Goal: Task Accomplishment & Management: Manage account settings

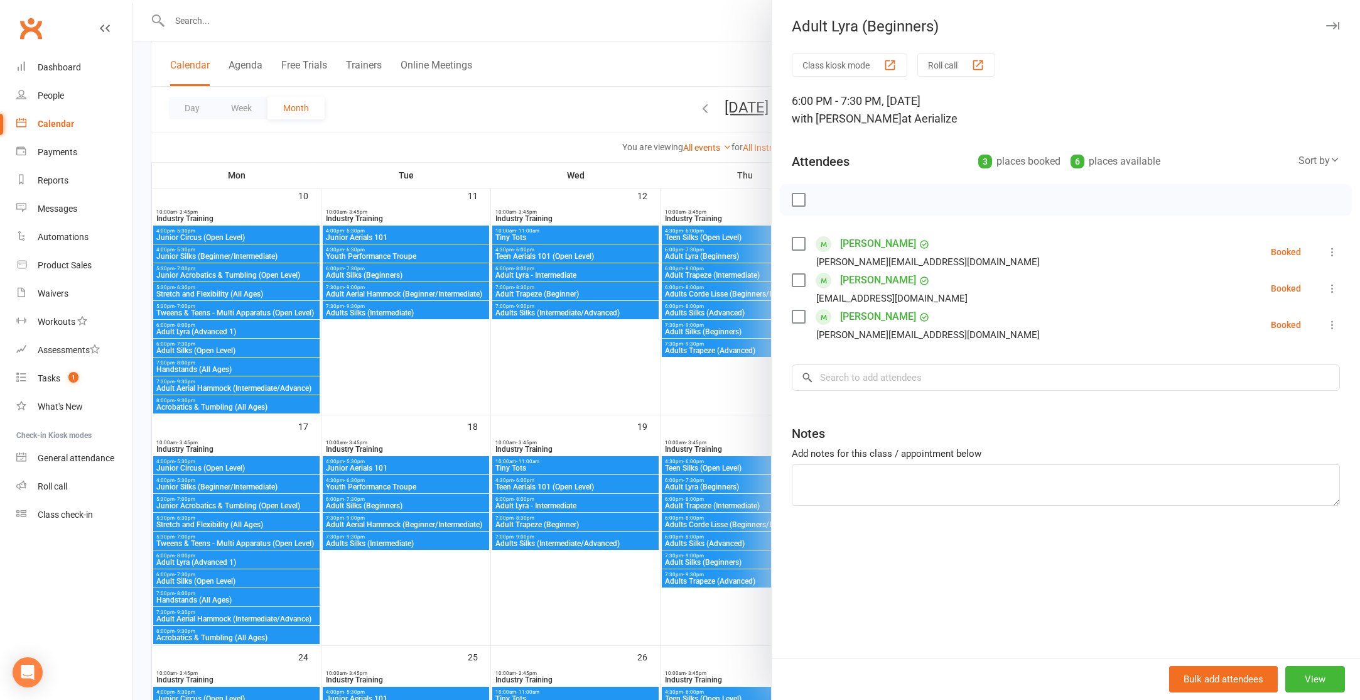
click at [546, 127] on div at bounding box center [746, 350] width 1227 height 700
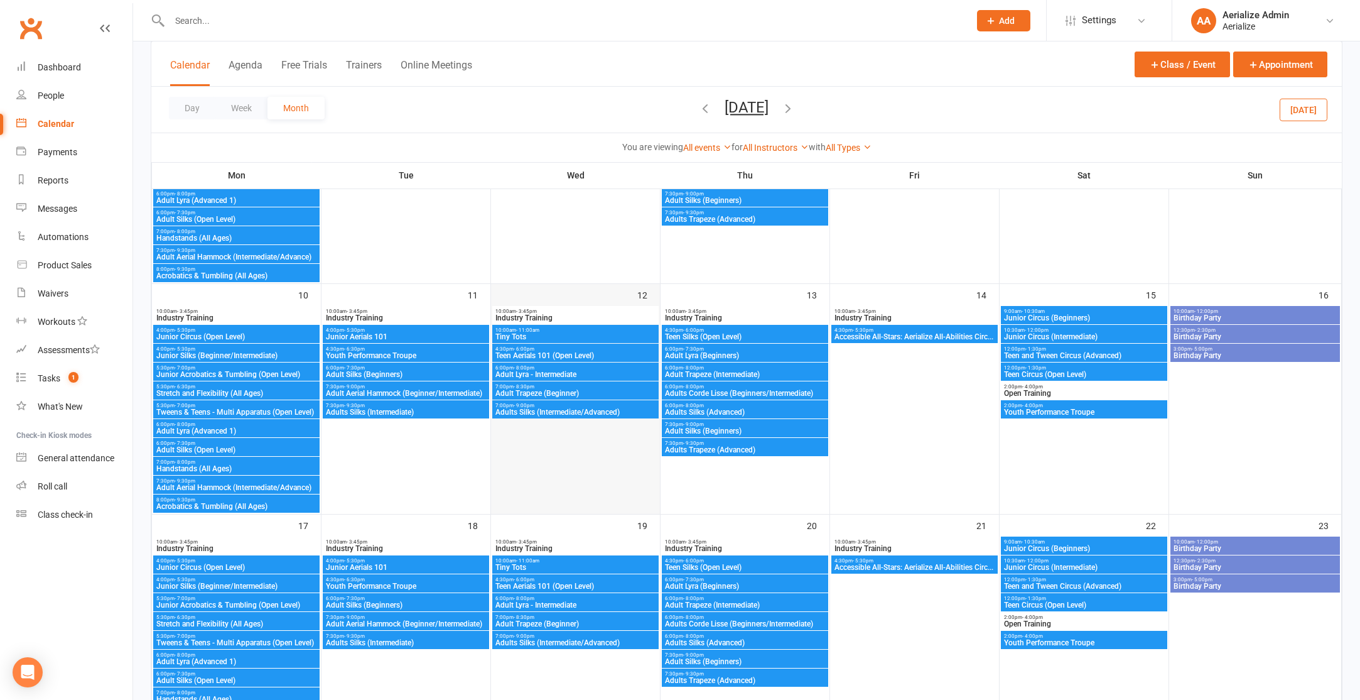
scroll to position [349, 0]
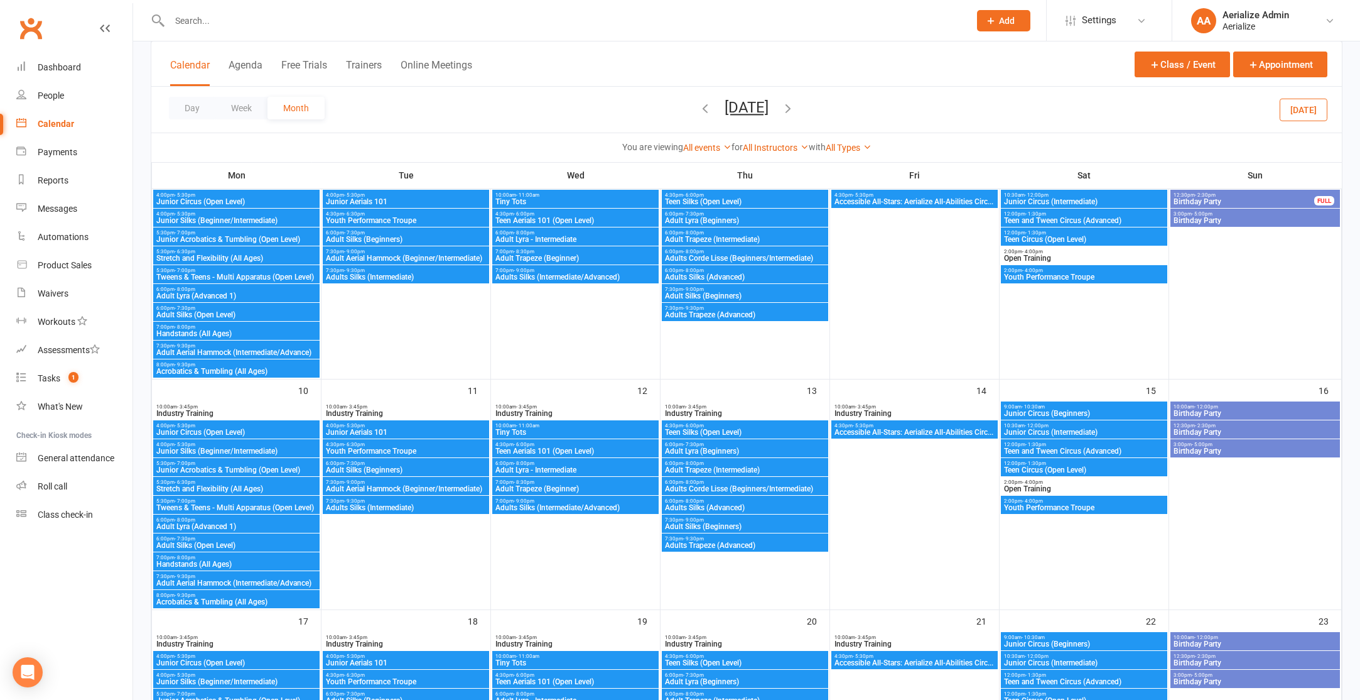
click at [698, 106] on icon "button" at bounding box center [705, 108] width 14 height 14
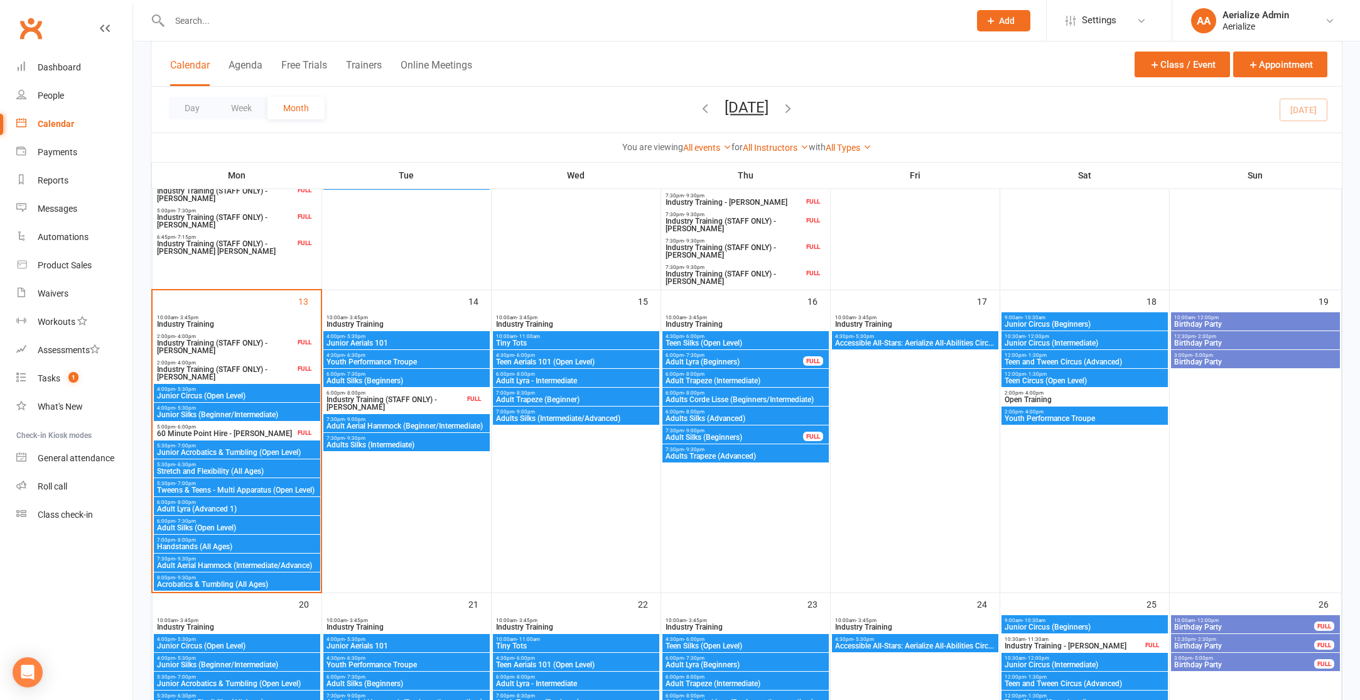
scroll to position [626, 0]
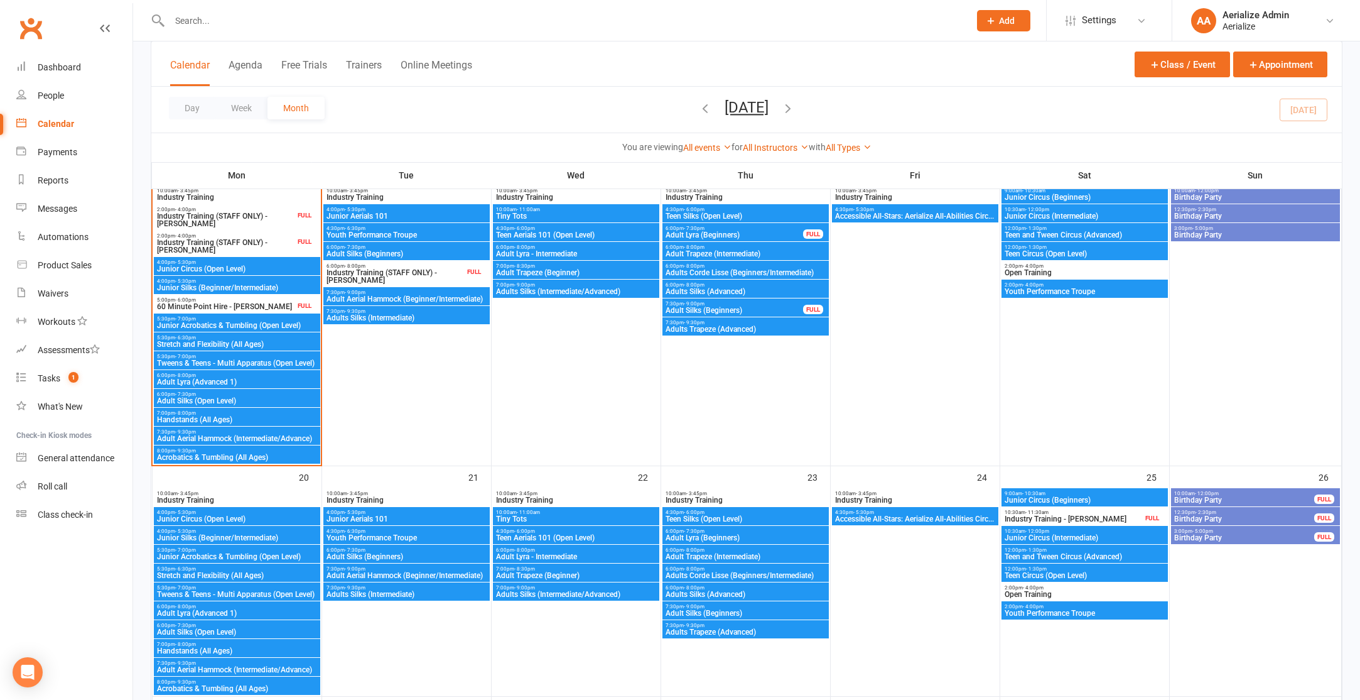
click at [734, 535] on span "Adult Lyra (Beginners)" at bounding box center [745, 538] width 161 height 8
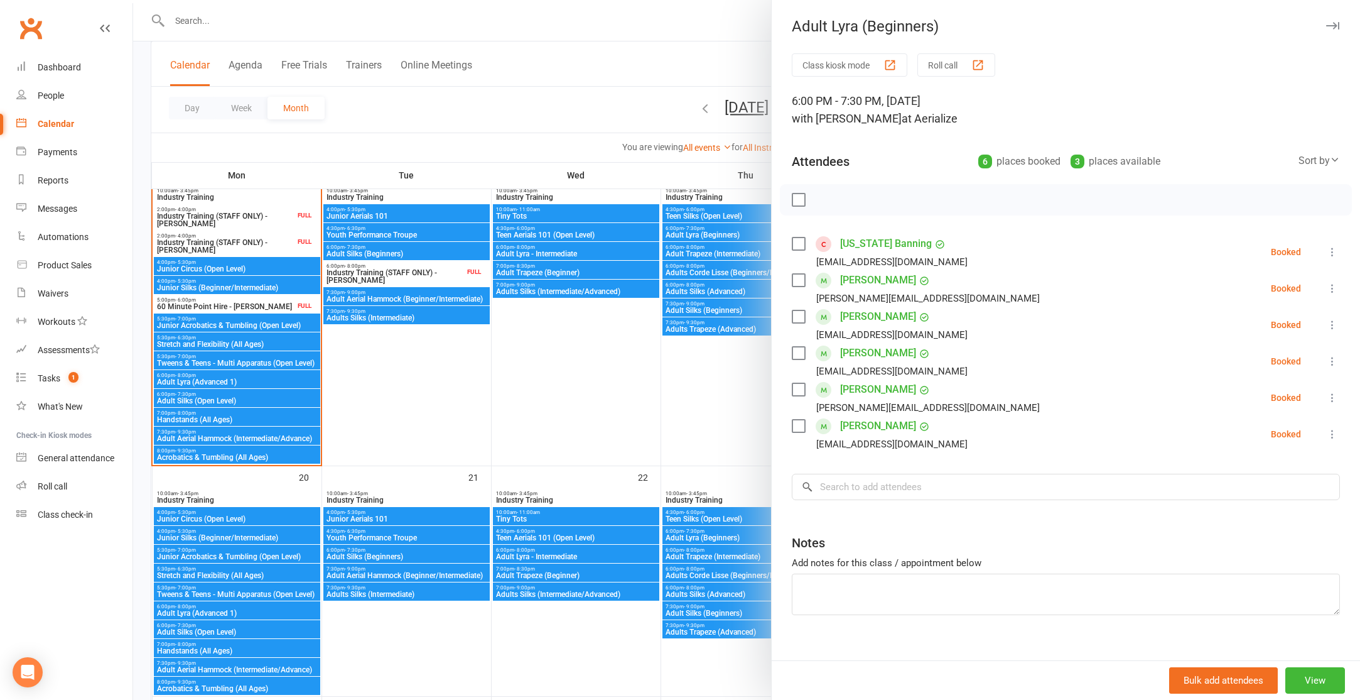
drag, startPoint x: 565, startPoint y: 17, endPoint x: 554, endPoint y: 21, distance: 11.3
click at [565, 17] on div at bounding box center [746, 350] width 1227 height 700
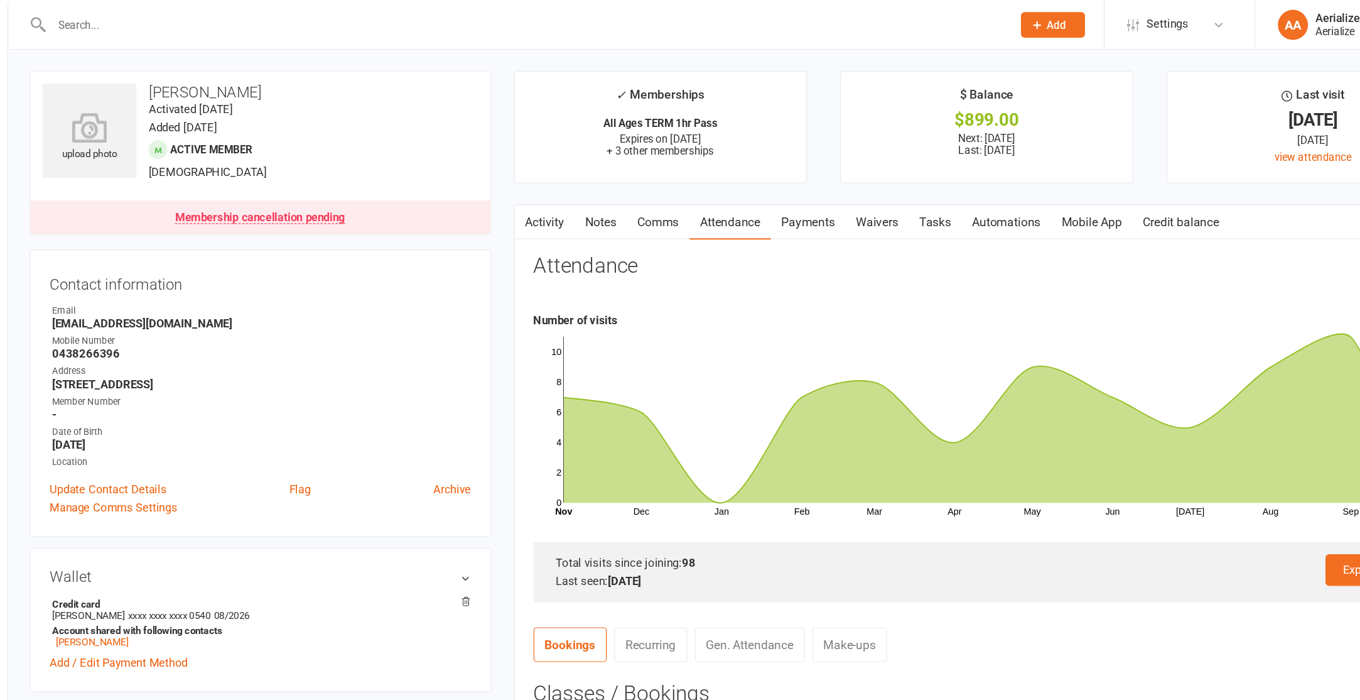
click at [259, 21] on input "text" at bounding box center [563, 21] width 795 height 18
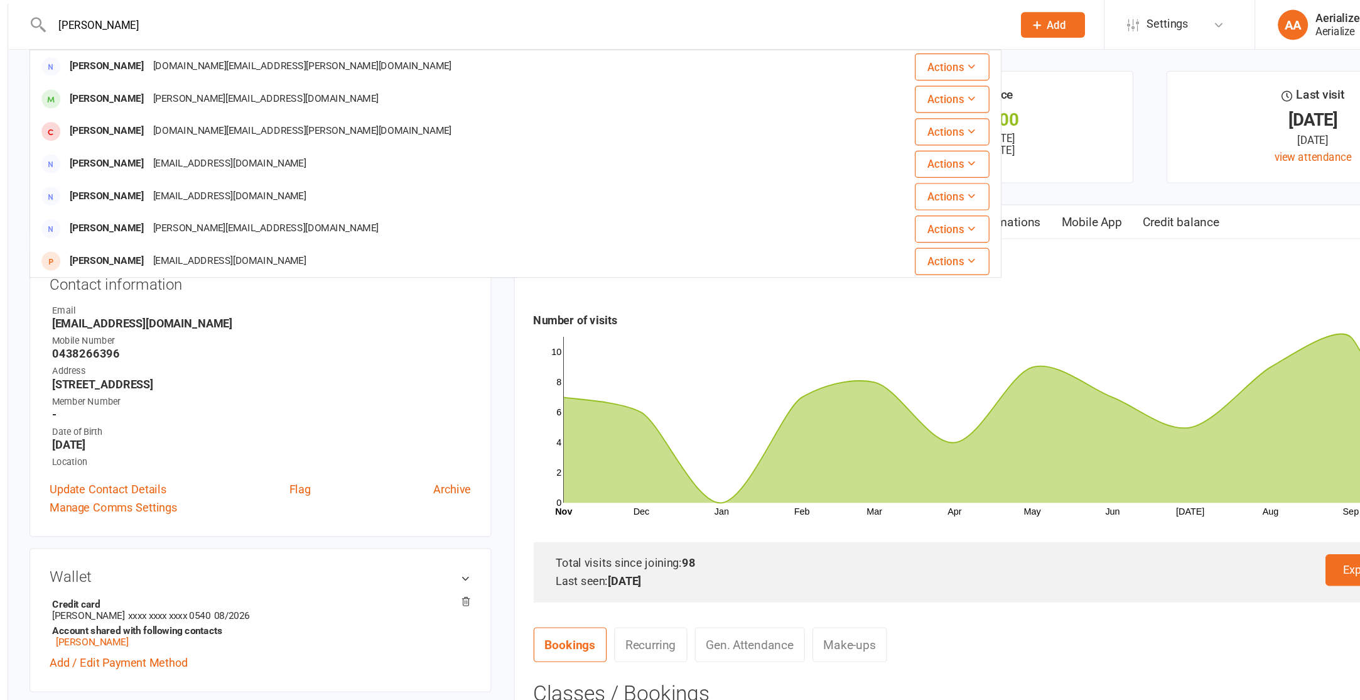
type input "[PERSON_NAME]"
click at [737, 273] on div "Number of visits past 12 months" at bounding box center [949, 266] width 756 height 15
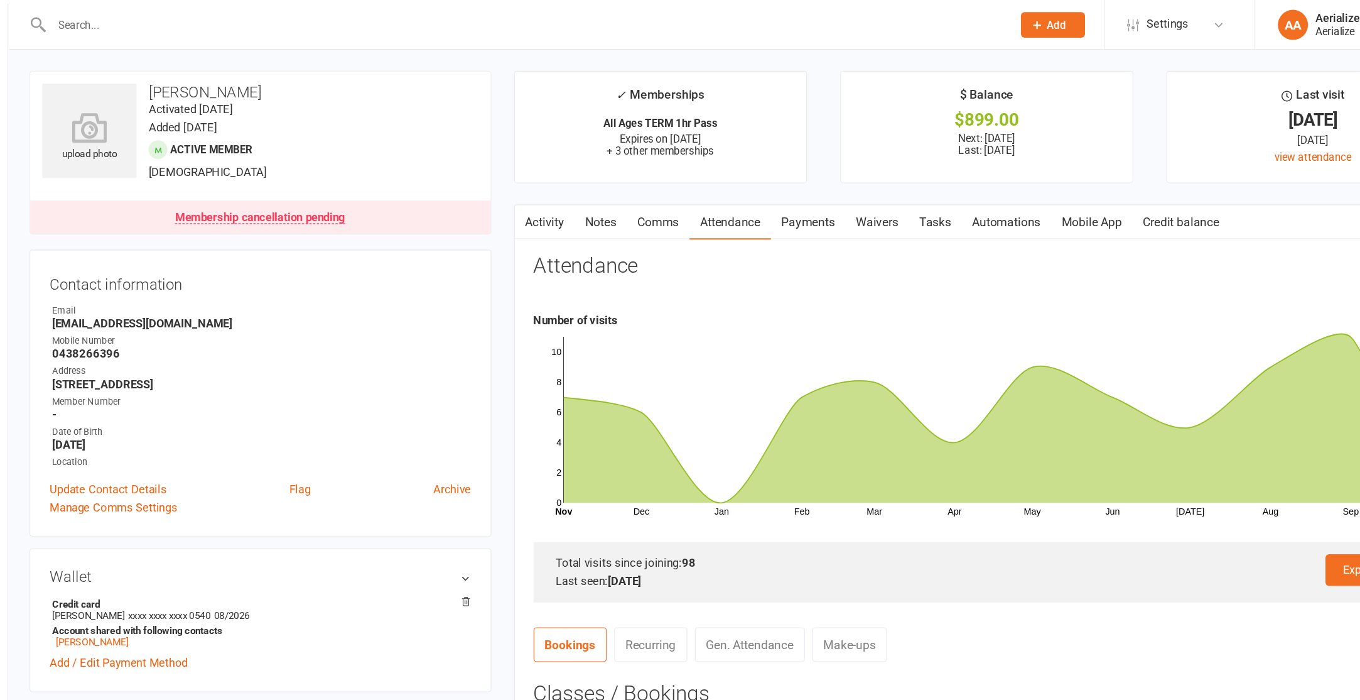
click at [218, 18] on input "text" at bounding box center [563, 21] width 795 height 18
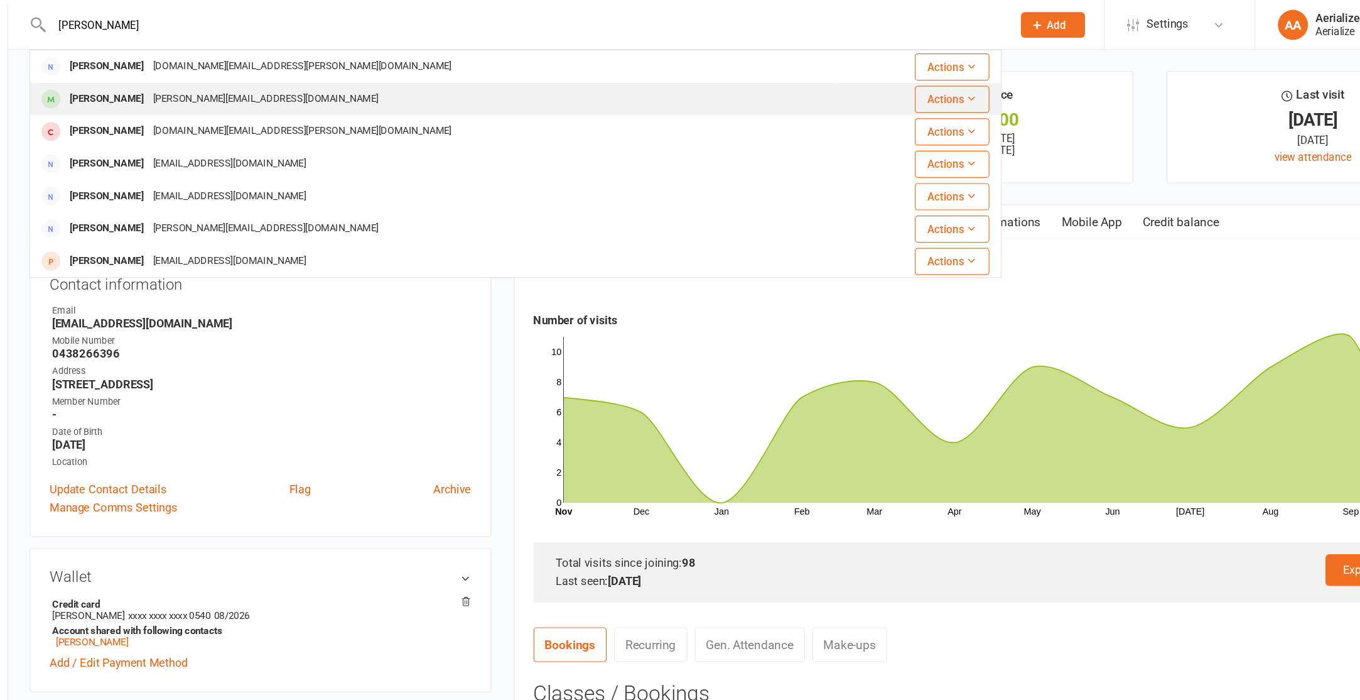
type input "julie"
click at [250, 84] on div "julie.dao96@gmail.com" at bounding box center [347, 82] width 195 height 18
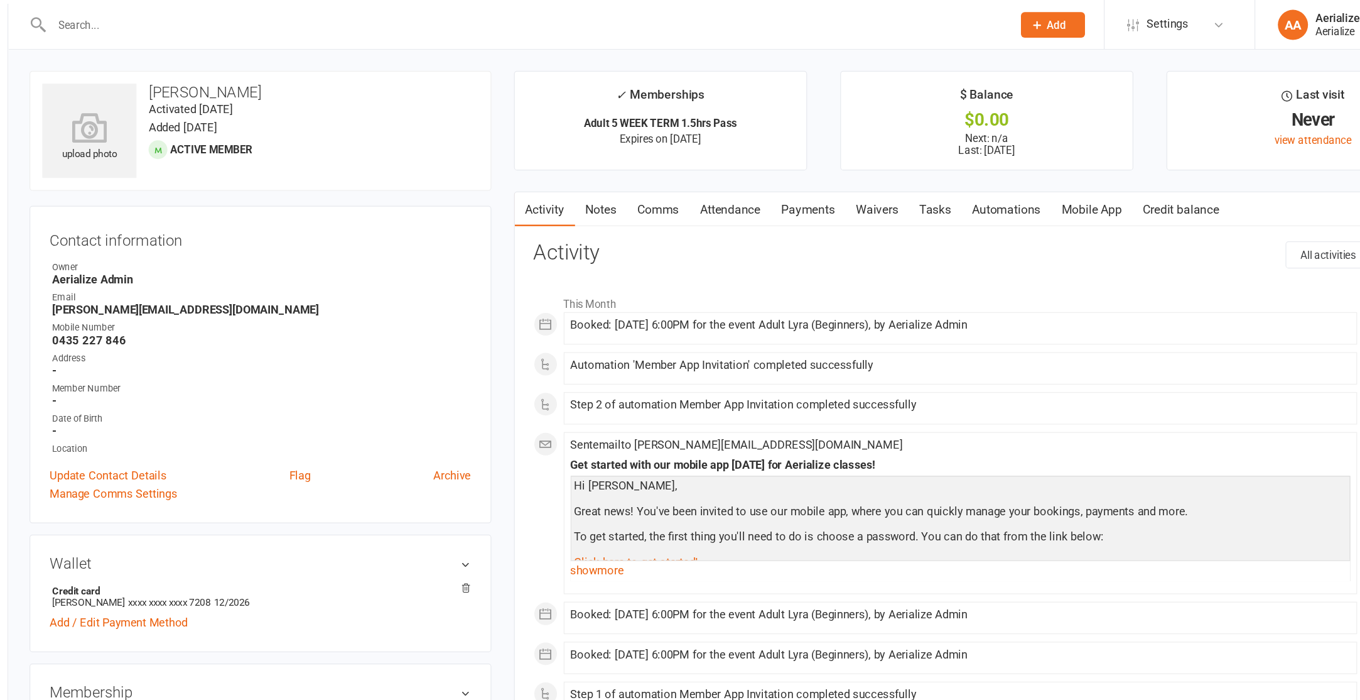
click at [857, 175] on link "Waivers" at bounding box center [857, 174] width 53 height 29
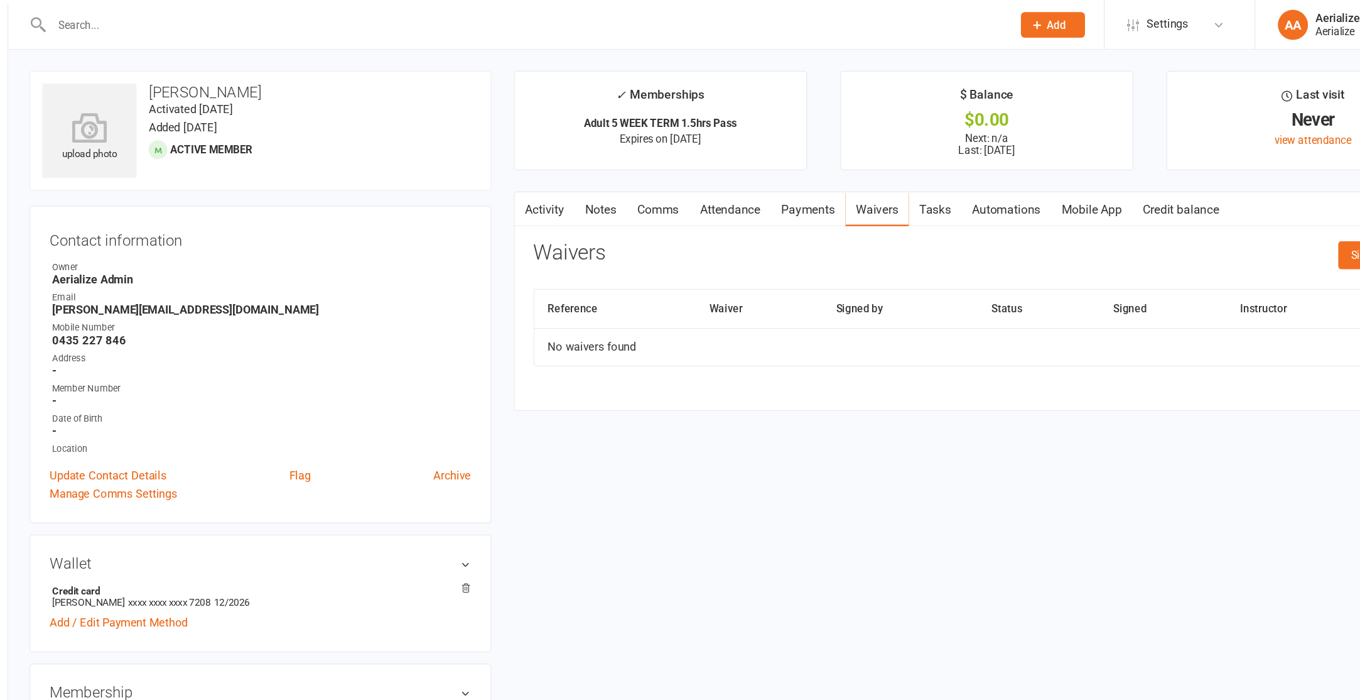
click at [796, 376] on div "upload photo Julie Dao Activated 13 October, 2025 Added 13 October, 2025 Active…" at bounding box center [746, 644] width 1211 height 1170
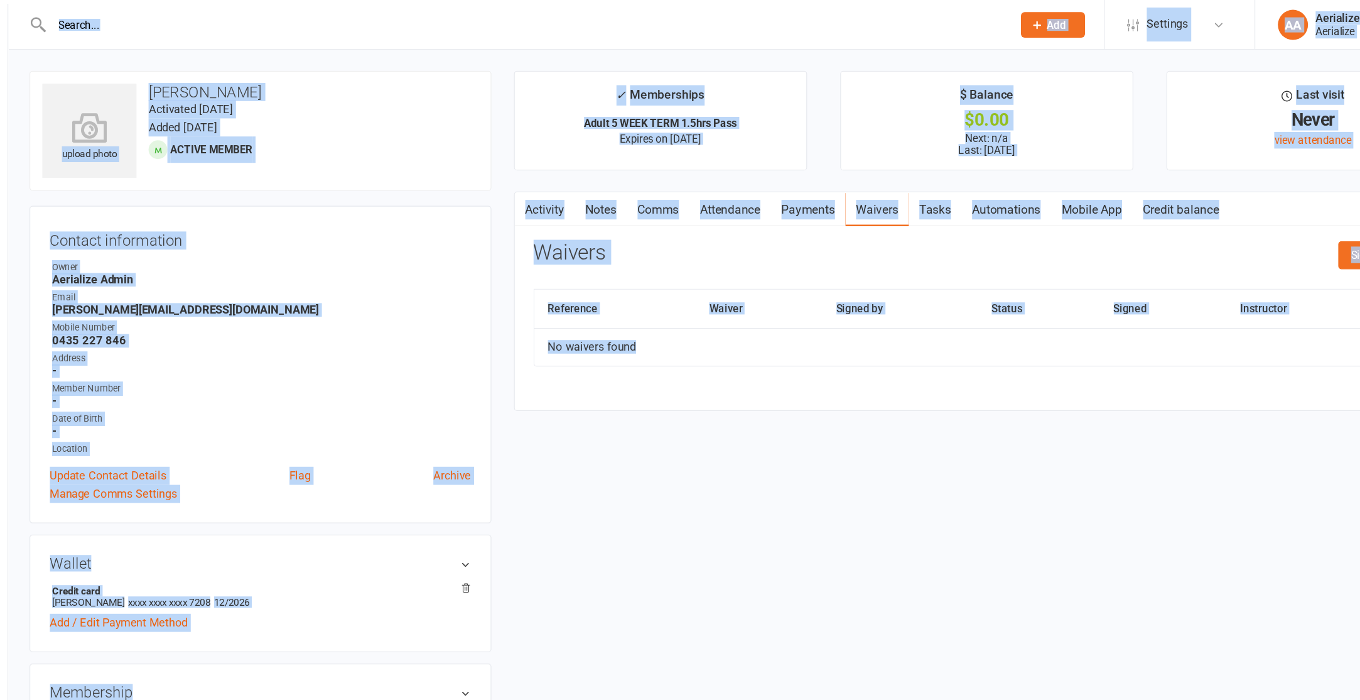
click at [796, 377] on div "upload photo Julie Dao Activated 13 October, 2025 Added 13 October, 2025 Active…" at bounding box center [746, 644] width 1211 height 1170
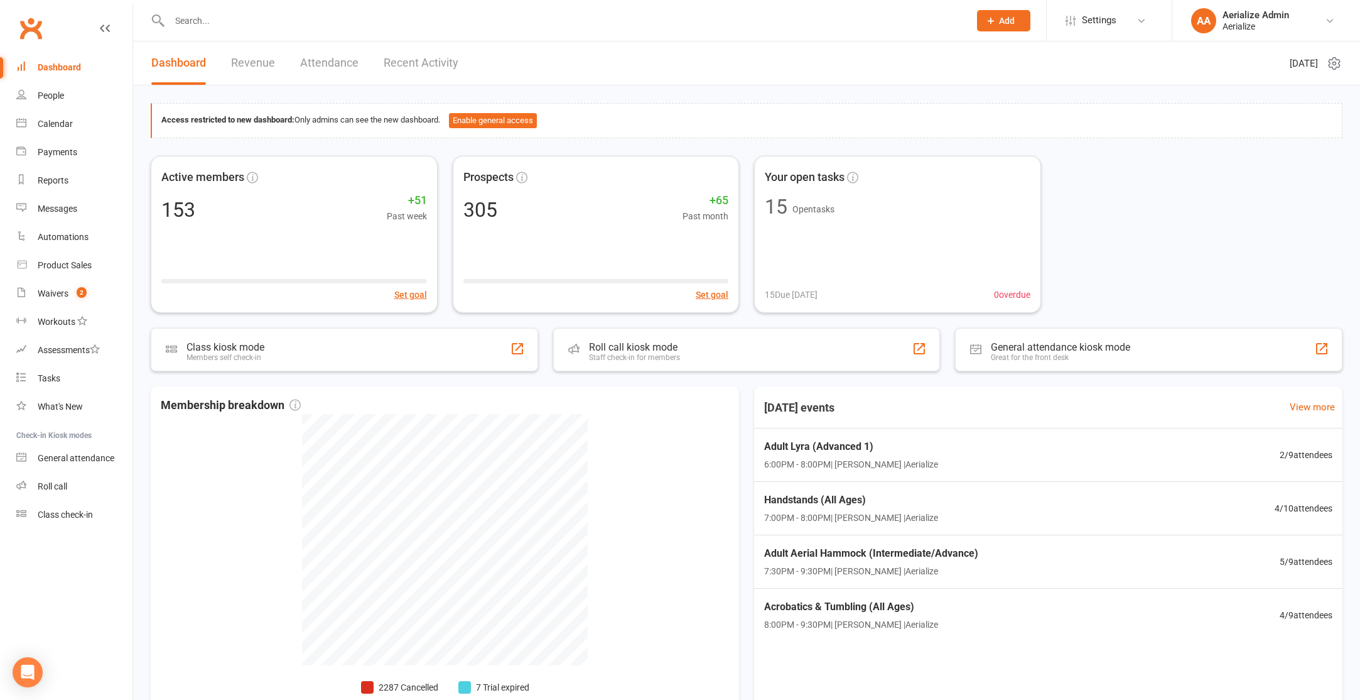
click at [227, 26] on input "text" at bounding box center [563, 21] width 795 height 18
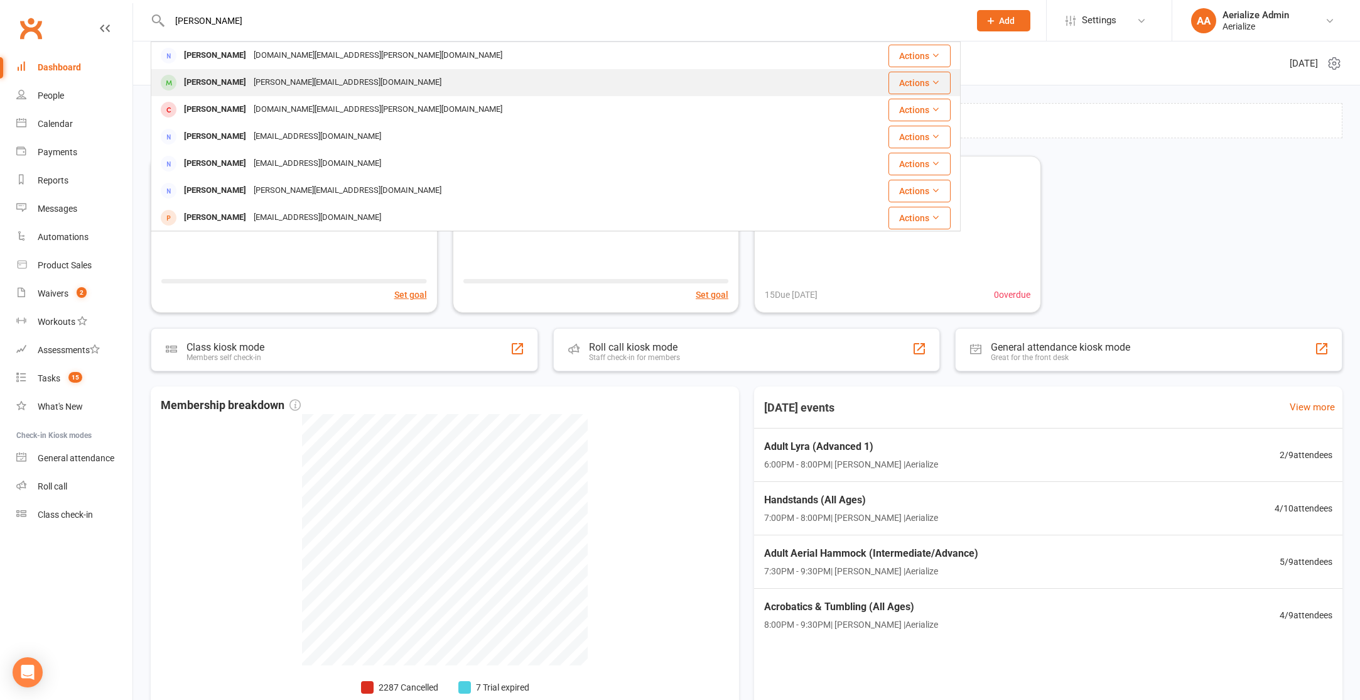
type input "julie"
click at [273, 80] on div "julie.dao96@gmail.com" at bounding box center [347, 82] width 195 height 18
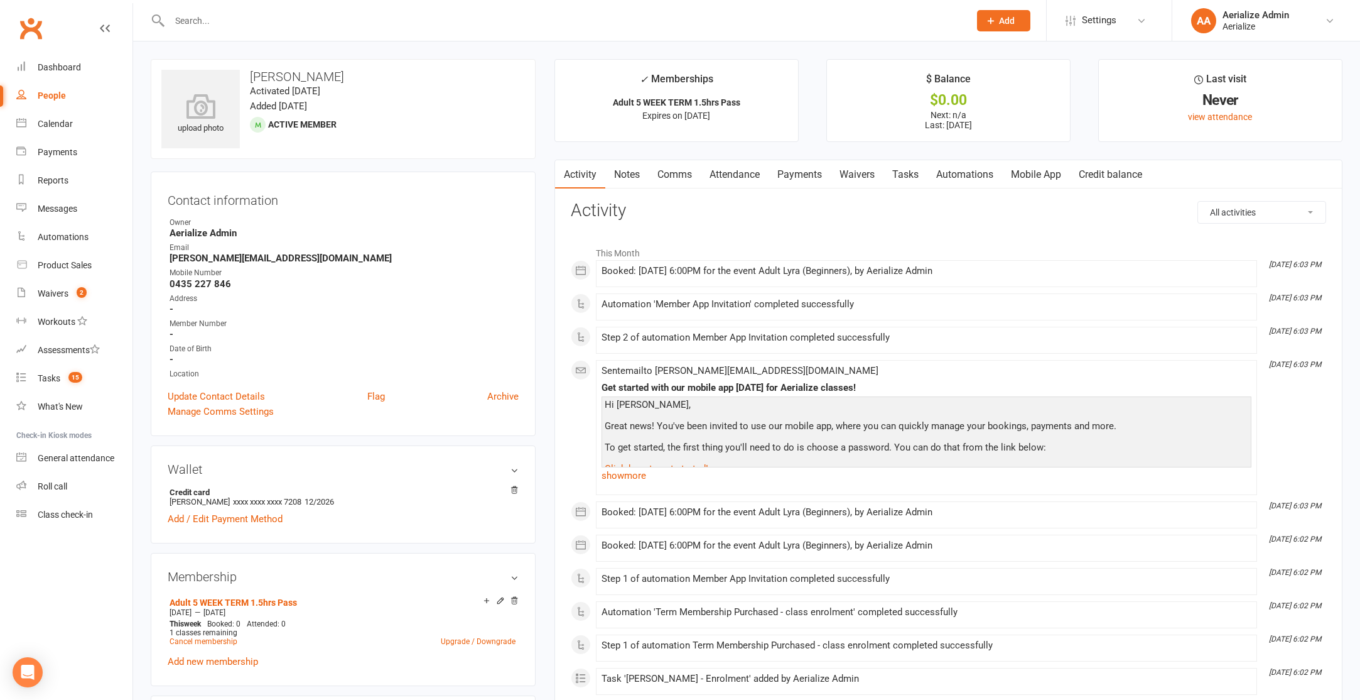
click at [857, 171] on link "Waivers" at bounding box center [857, 174] width 53 height 29
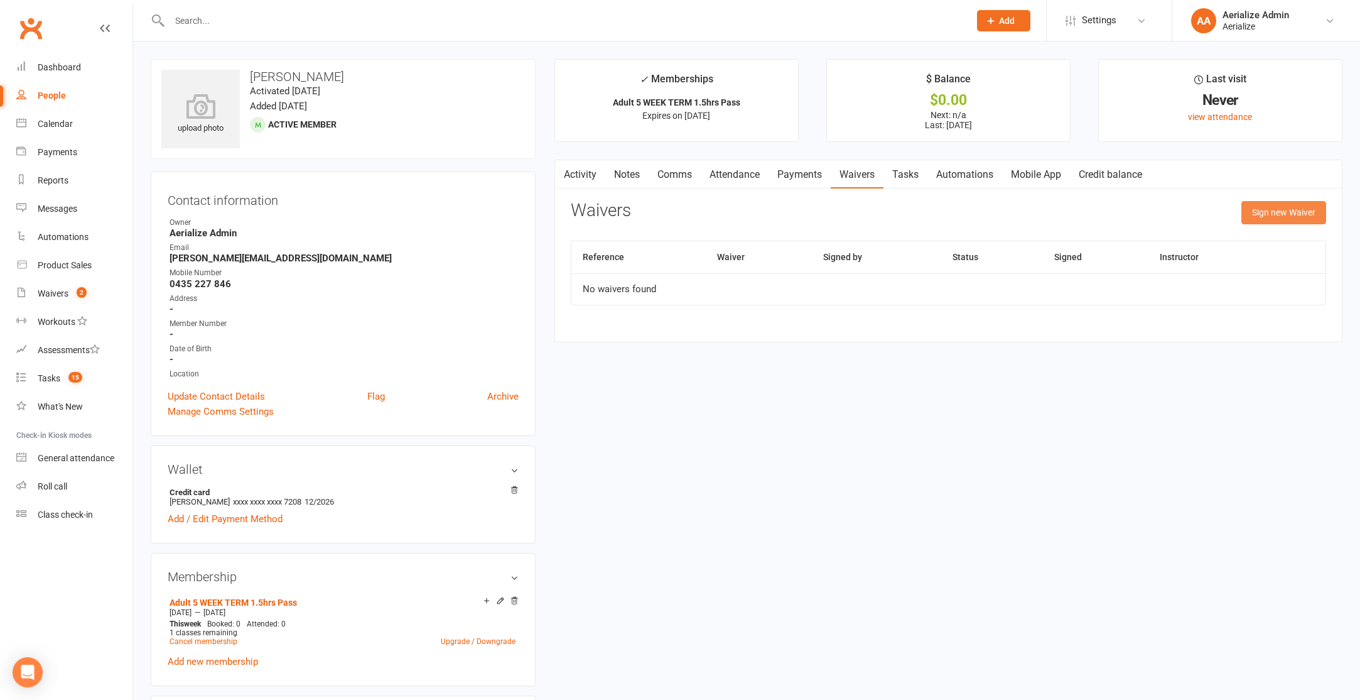
click at [1286, 209] on button "Sign new Waiver" at bounding box center [1284, 212] width 85 height 23
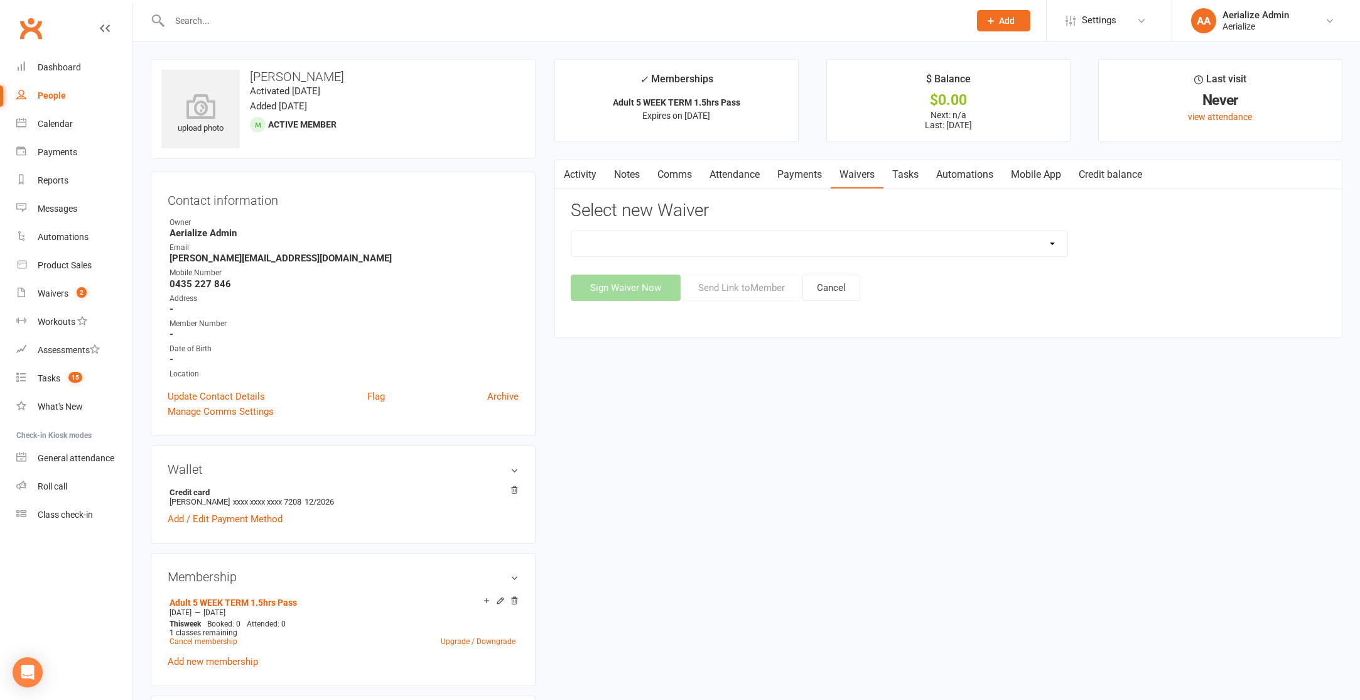
click at [838, 249] on select "Aerialize Birthday Party Waiver - Adults with Dependents Aerialize External Wor…" at bounding box center [819, 243] width 496 height 25
select select "11116"
click at [571, 231] on select "Aerialize Birthday Party Waiver - Adults with Dependents Aerialize External Wor…" at bounding box center [819, 243] width 496 height 25
click at [740, 290] on button "Send Link to Member" at bounding box center [742, 287] width 116 height 26
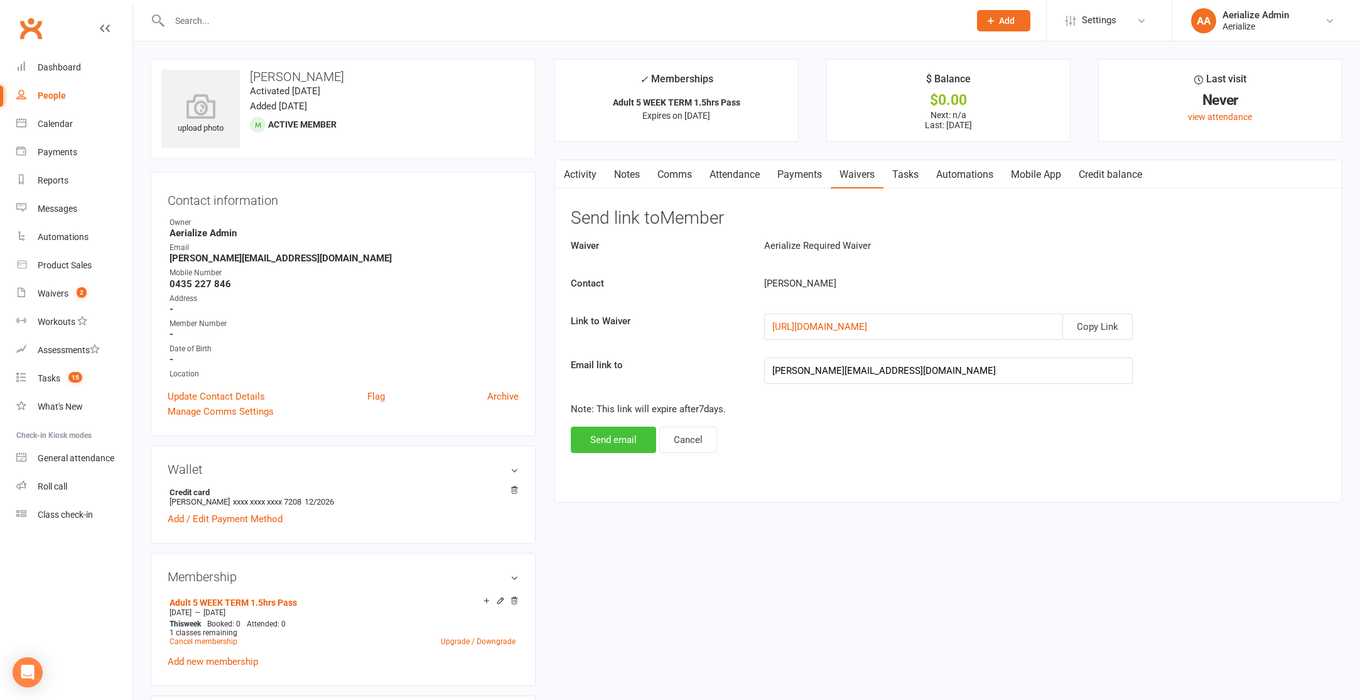
click at [619, 437] on button "Send email" at bounding box center [613, 439] width 85 height 26
